Goal: Information Seeking & Learning: Learn about a topic

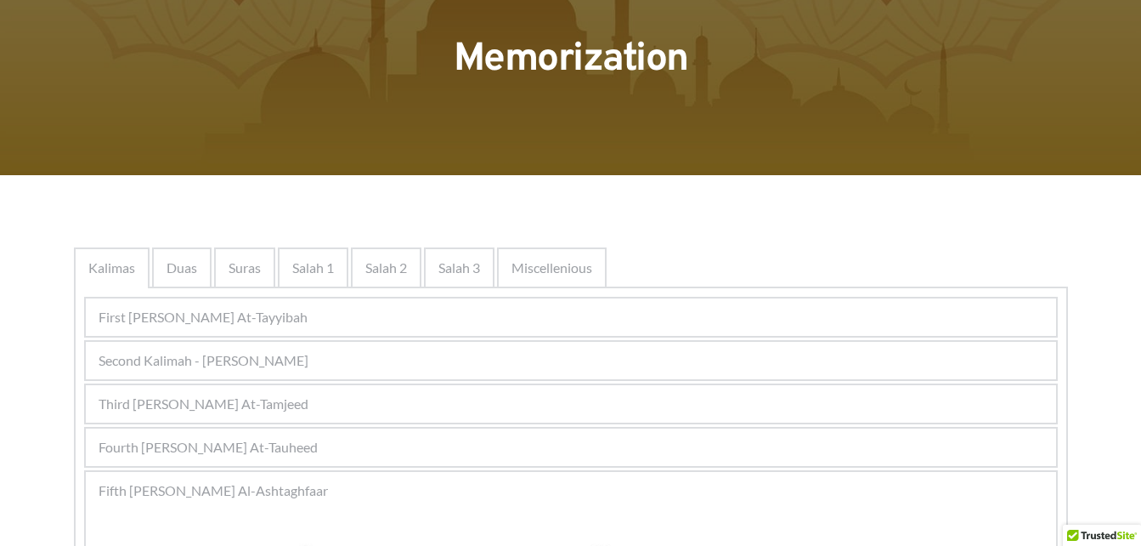
scroll to position [112, 0]
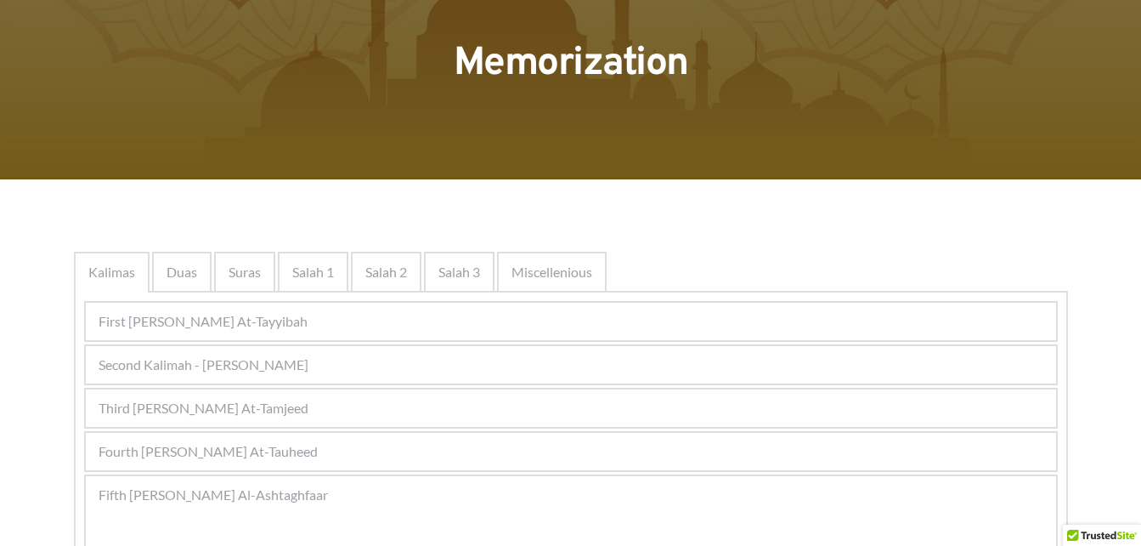
click at [365, 445] on div "Fourth [PERSON_NAME] At-Tauheed" at bounding box center [571, 451] width 971 height 37
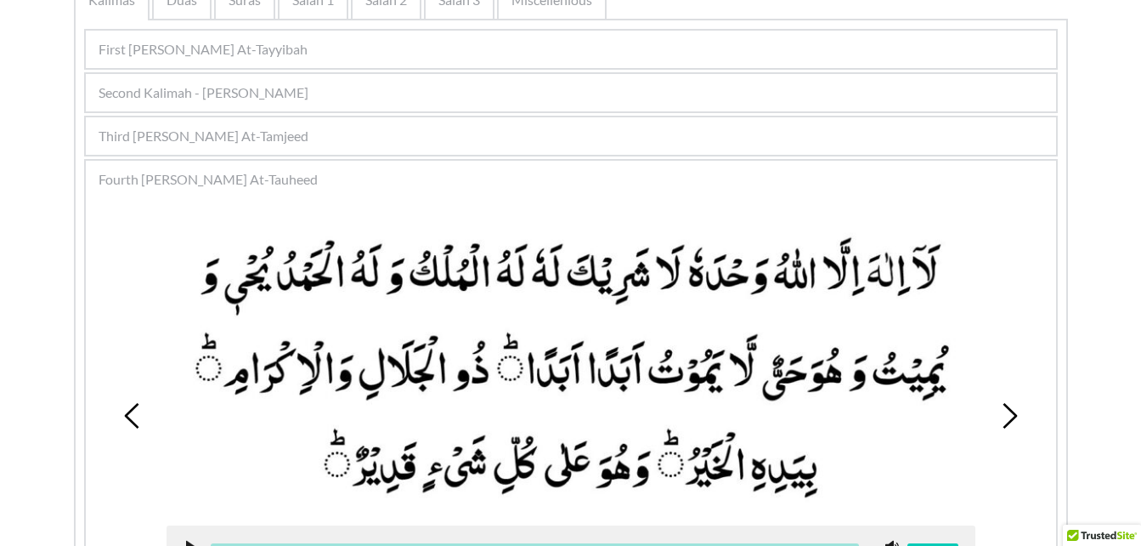
scroll to position [410, 0]
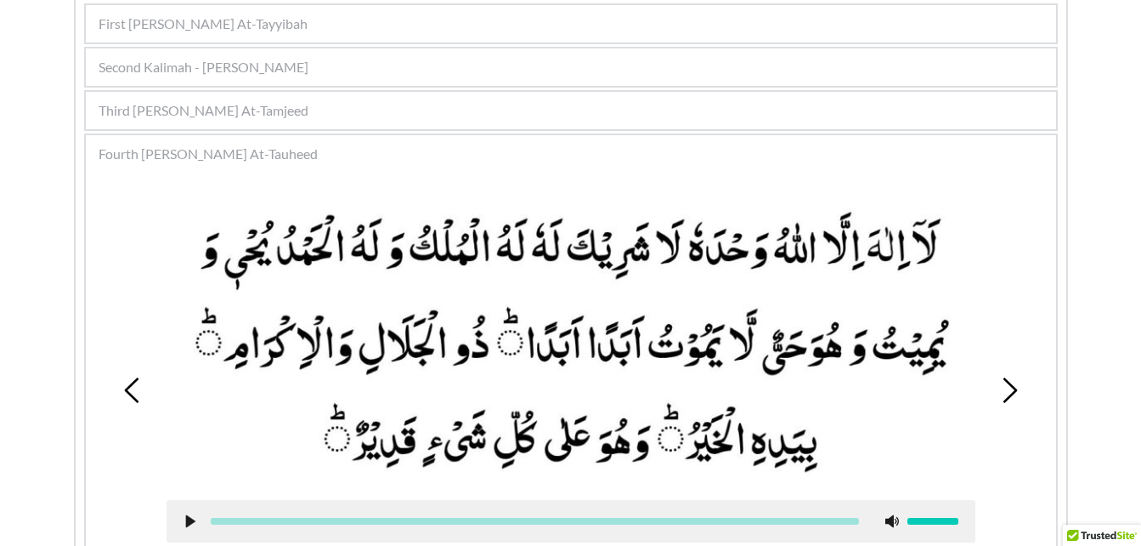
click at [193, 527] on icon at bounding box center [191, 521] width 14 height 14
click at [795, 186] on div at bounding box center [571, 379] width 835 height 401
click at [190, 519] on icon at bounding box center [191, 521] width 14 height 14
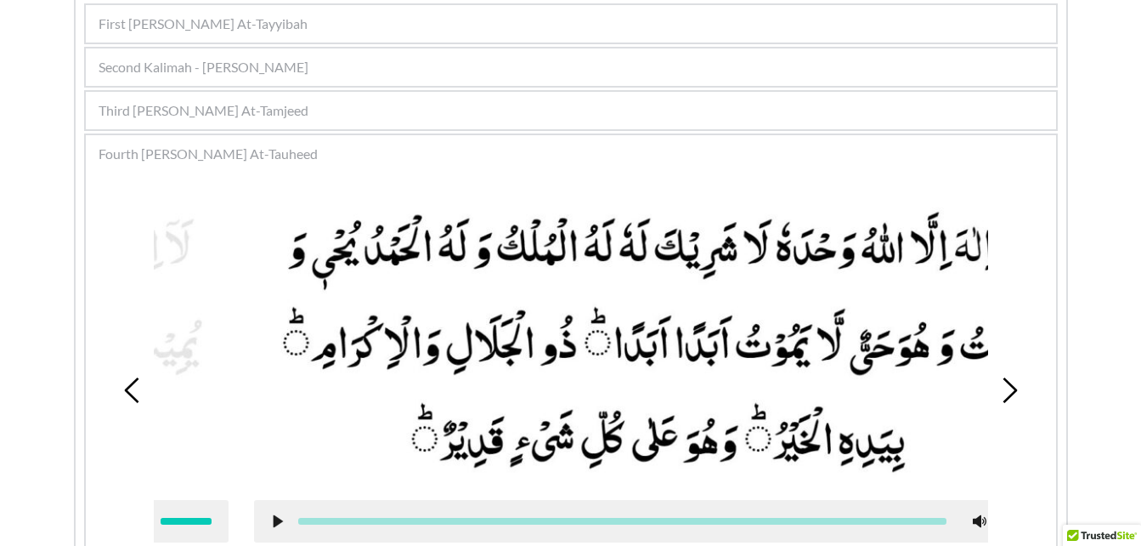
drag, startPoint x: 303, startPoint y: 452, endPoint x: 601, endPoint y: 428, distance: 298.5
click at [601, 428] on picture at bounding box center [658, 342] width 809 height 282
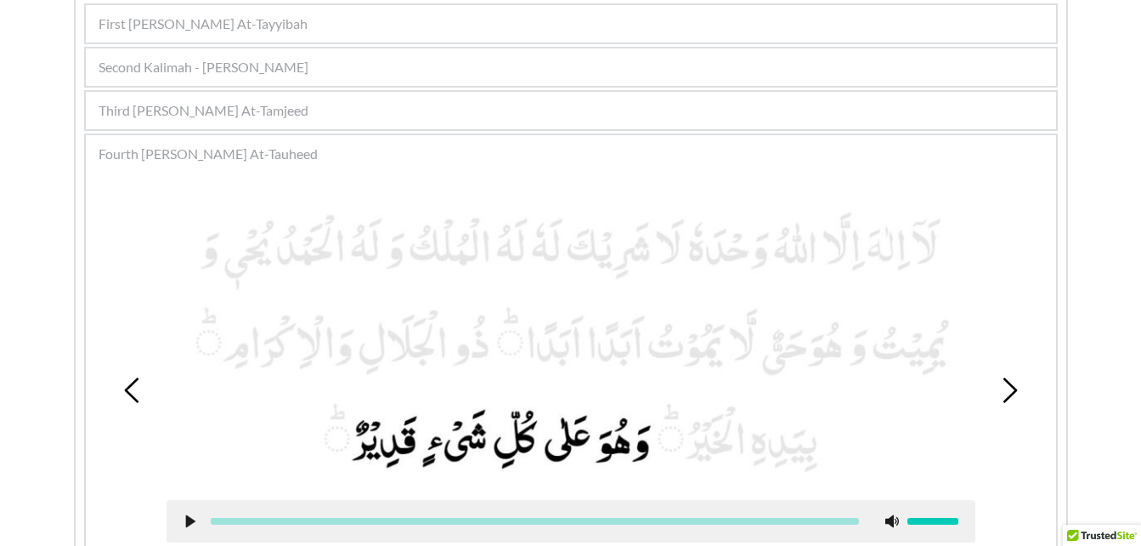
drag, startPoint x: 647, startPoint y: 386, endPoint x: 339, endPoint y: 372, distance: 308.0
click at [339, 372] on picture at bounding box center [571, 342] width 809 height 282
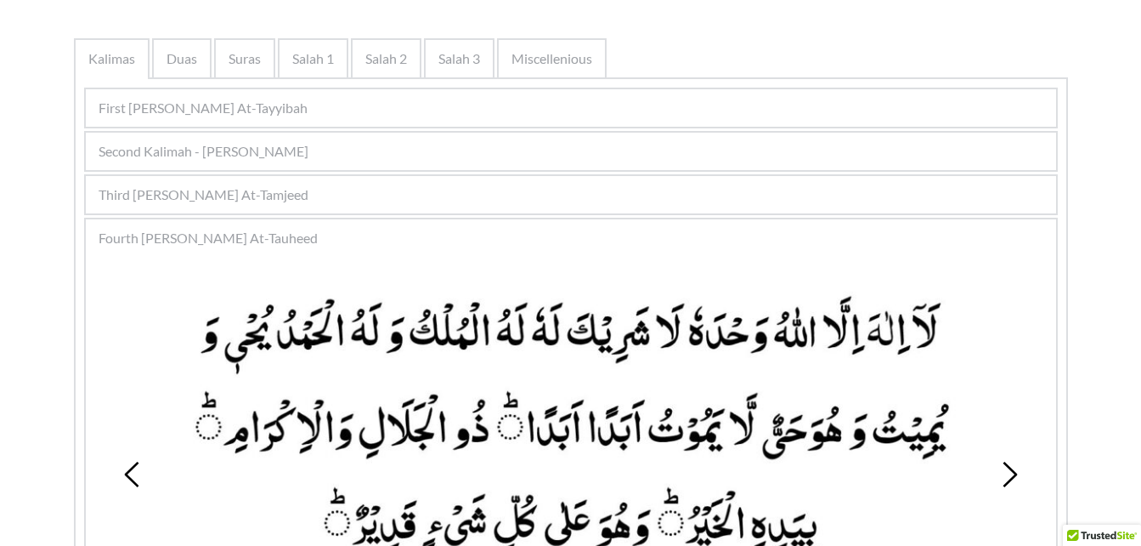
scroll to position [354, 0]
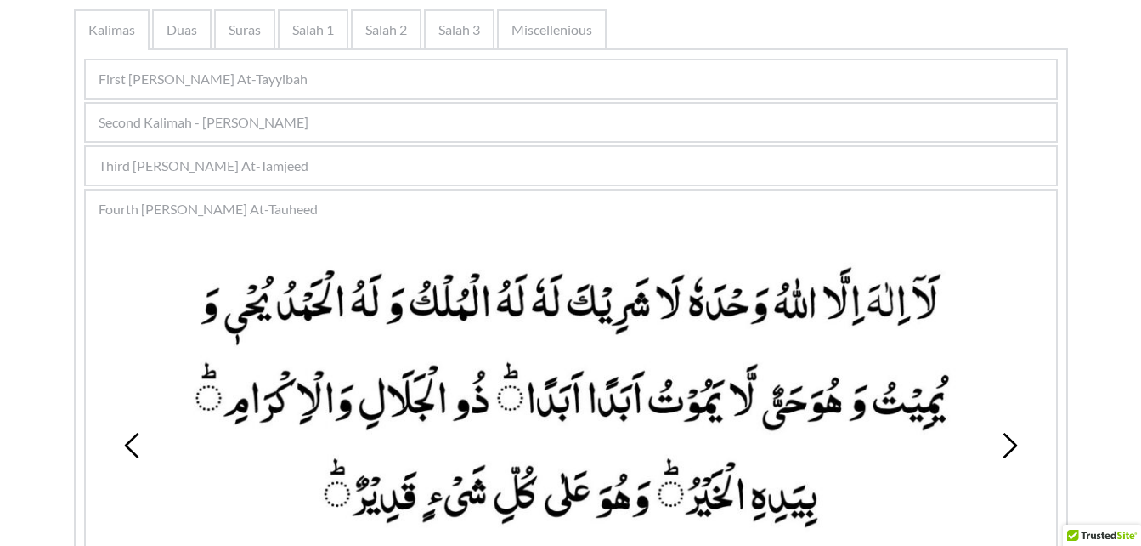
click at [343, 131] on div "Second Kalimah - [PERSON_NAME]" at bounding box center [571, 122] width 971 height 37
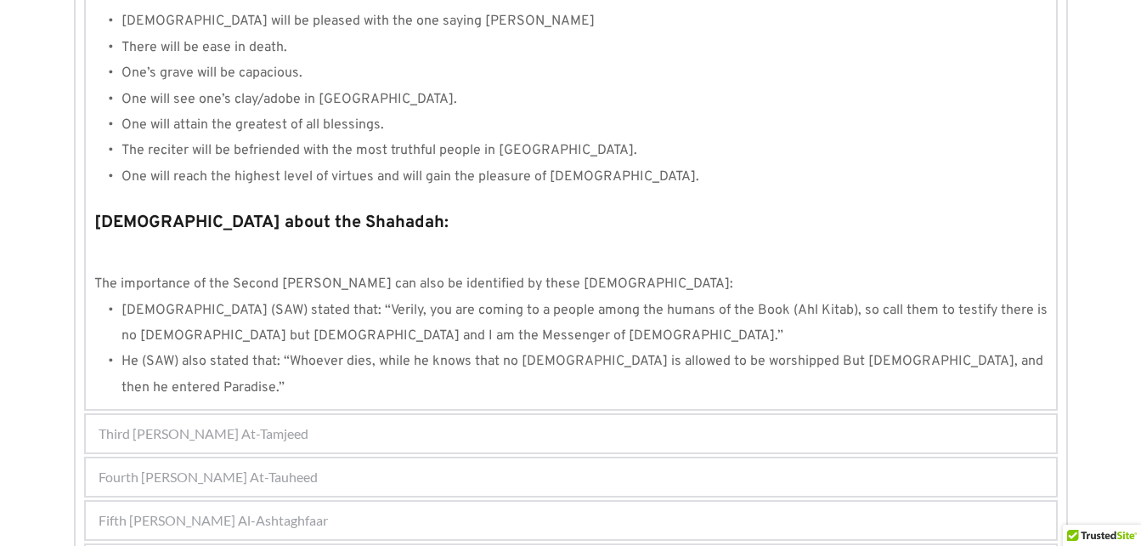
scroll to position [1870, 0]
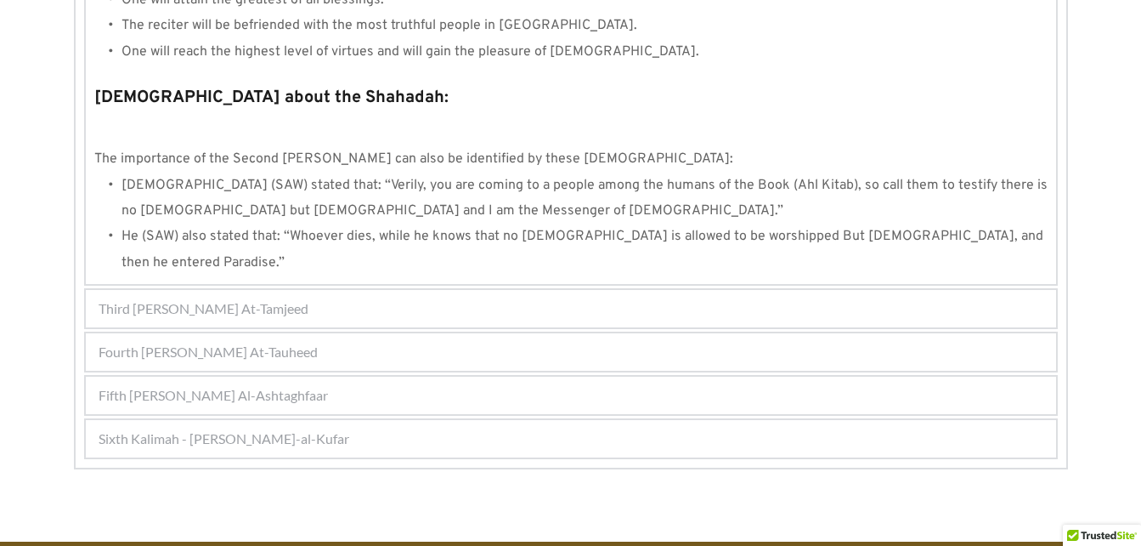
click at [485, 290] on div "Third [PERSON_NAME] At-Tamjeed" at bounding box center [571, 308] width 971 height 37
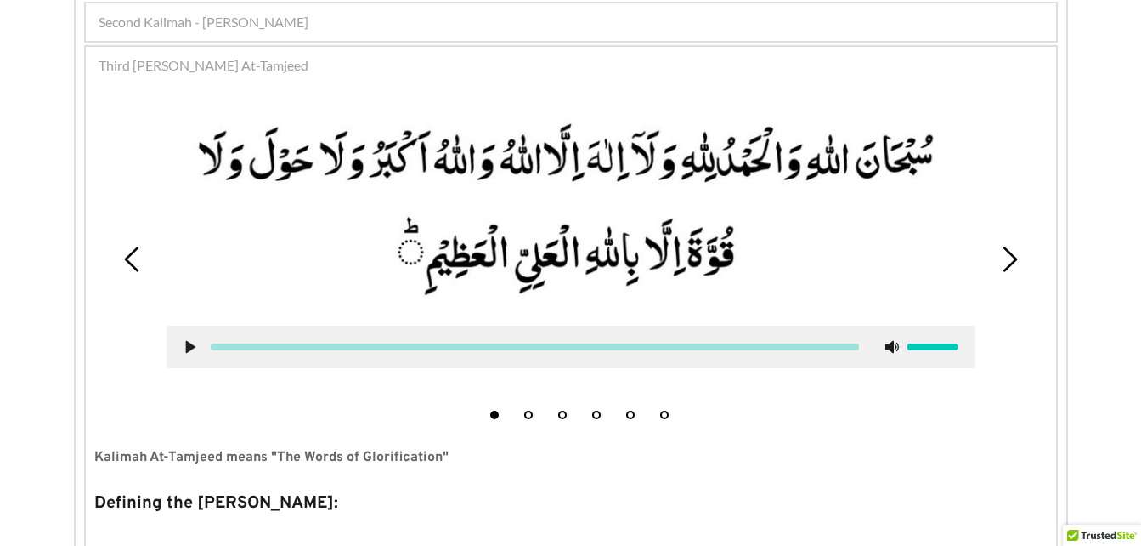
scroll to position [416, 0]
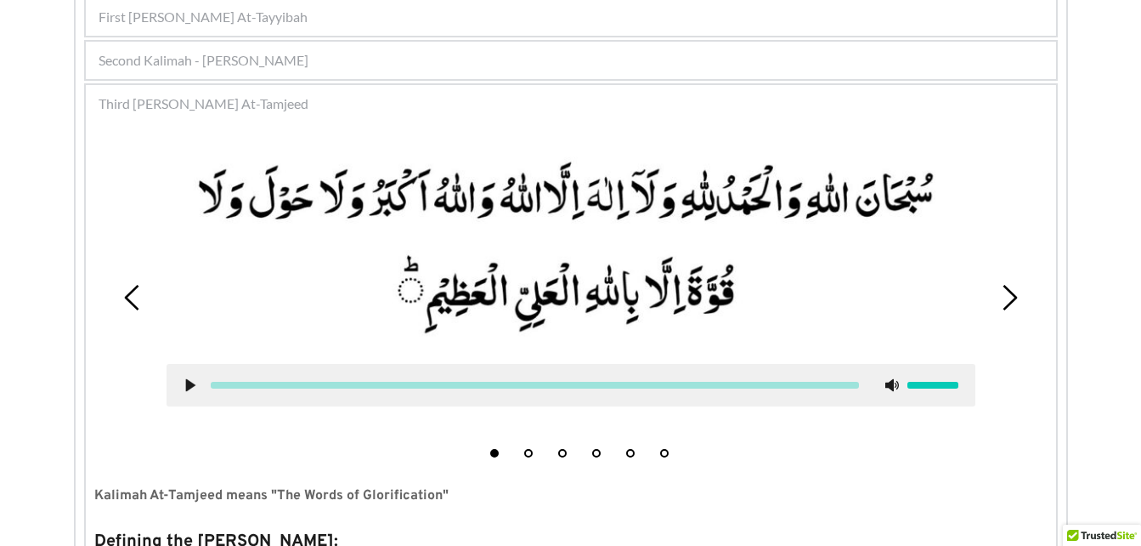
click at [485, 264] on picture at bounding box center [571, 248] width 809 height 196
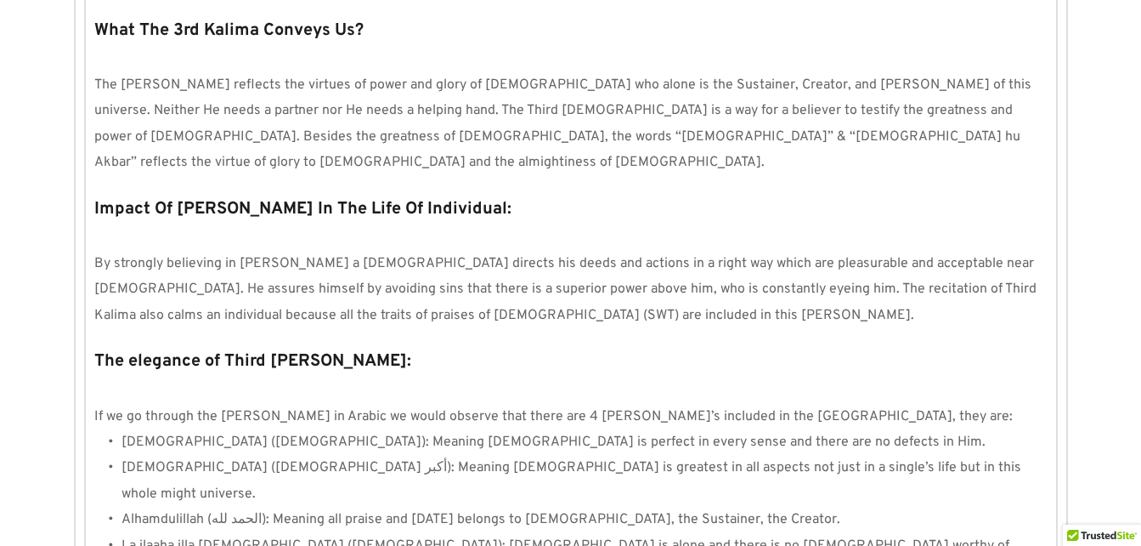
scroll to position [1548, 0]
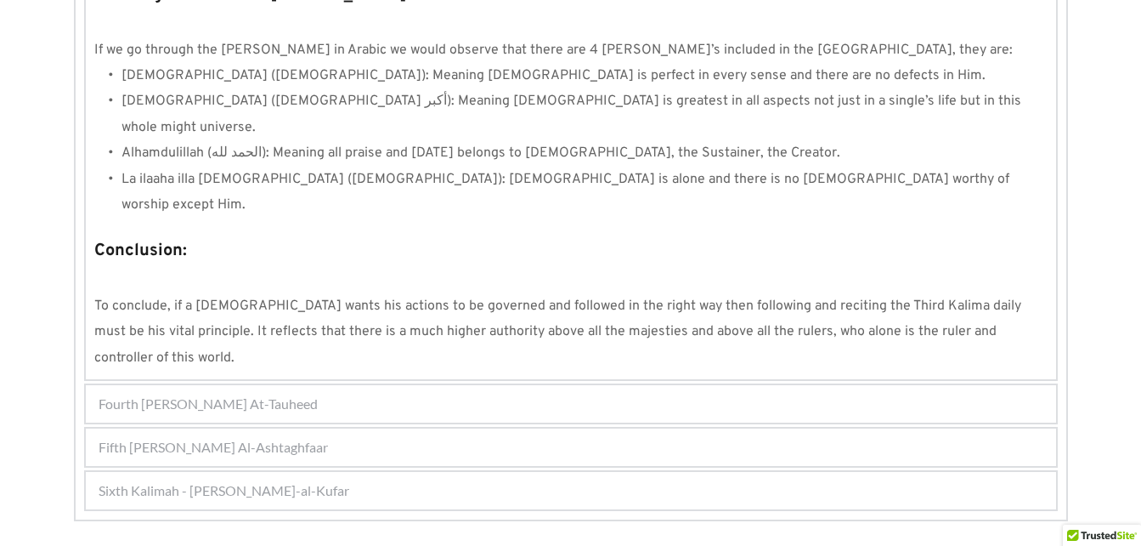
drag, startPoint x: 600, startPoint y: 275, endPoint x: 598, endPoint y: 300, distance: 25.6
click at [598, 385] on div "Fourth [PERSON_NAME] At-Tauheed" at bounding box center [571, 403] width 971 height 37
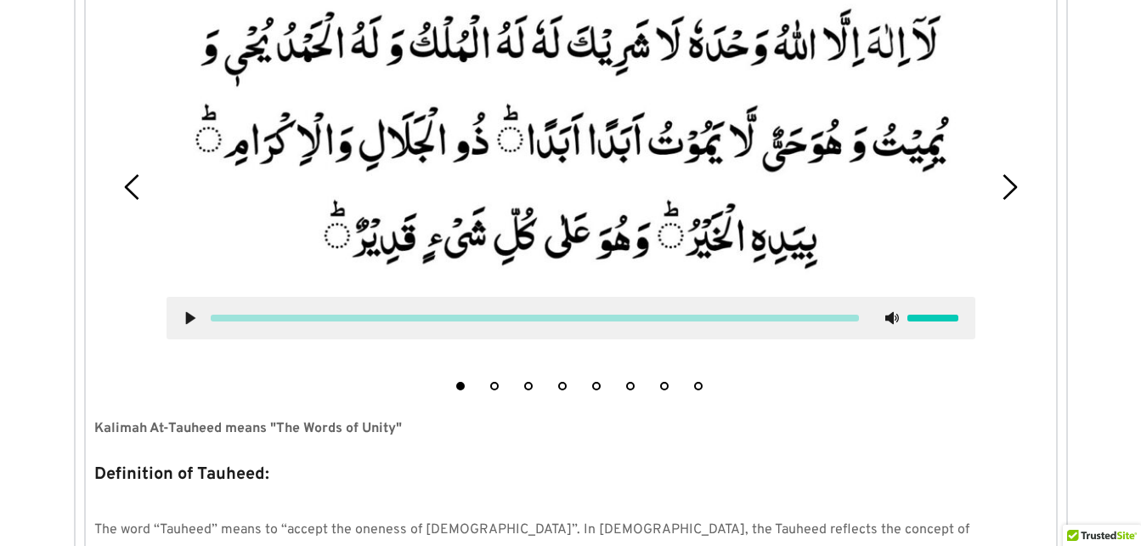
scroll to position [543, 0]
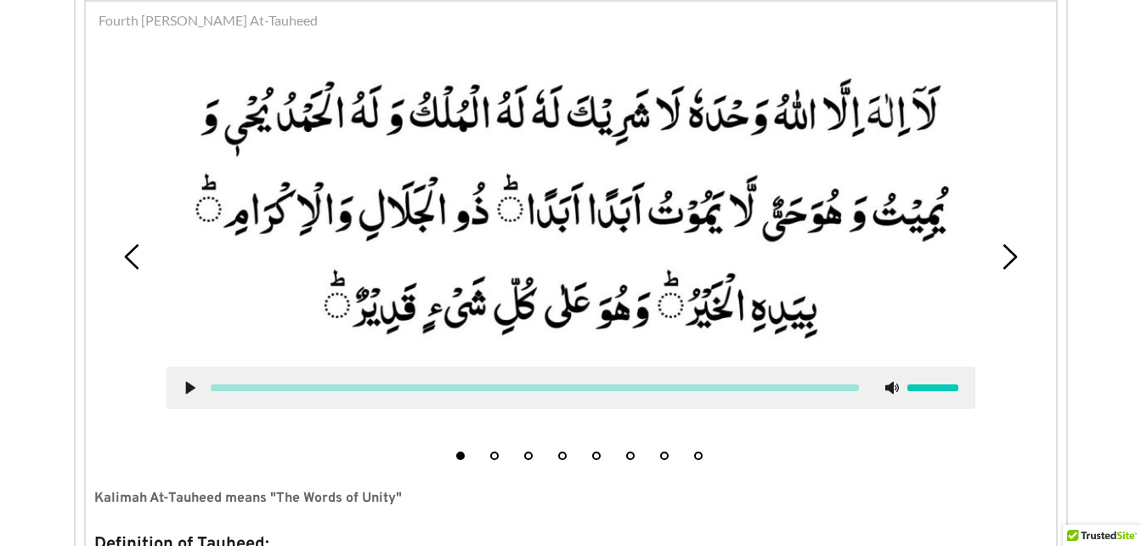
click at [187, 388] on use at bounding box center [189, 388] width 9 height 13
click at [189, 388] on use at bounding box center [189, 388] width 11 height 13
drag, startPoint x: 193, startPoint y: 371, endPoint x: 187, endPoint y: 398, distance: 27.8
click at [187, 398] on div at bounding box center [571, 387] width 809 height 42
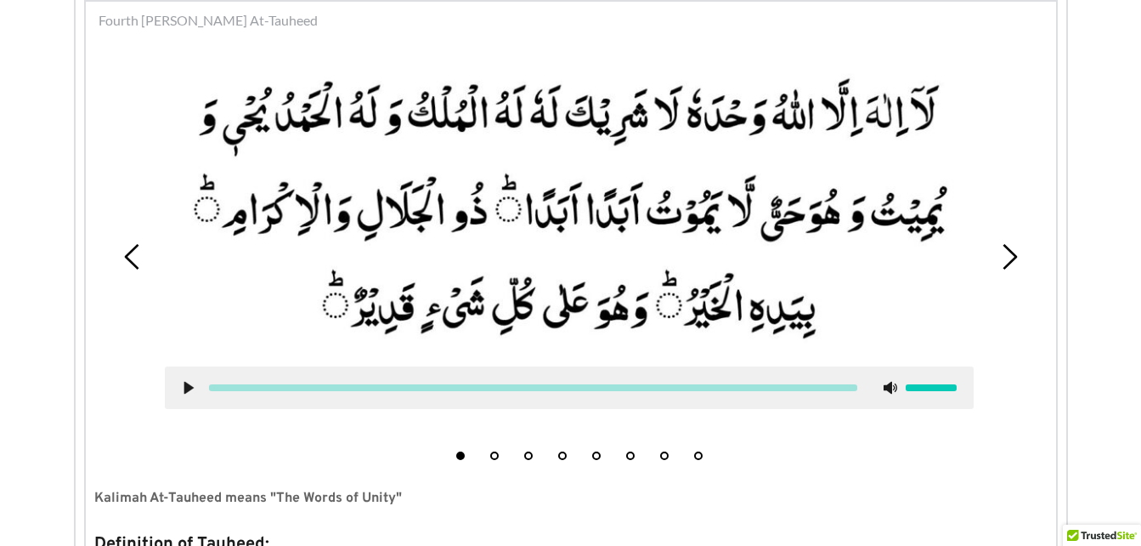
click at [187, 398] on div at bounding box center [569, 387] width 809 height 42
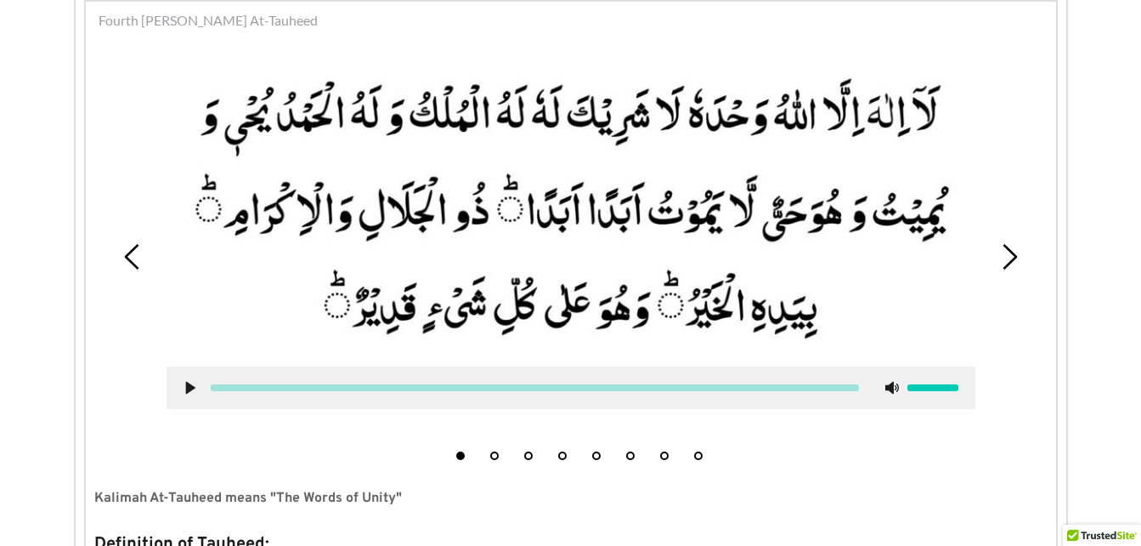
click at [187, 394] on icon at bounding box center [191, 388] width 14 height 14
click at [189, 386] on use at bounding box center [189, 388] width 11 height 13
